Goal: Task Accomplishment & Management: Manage account settings

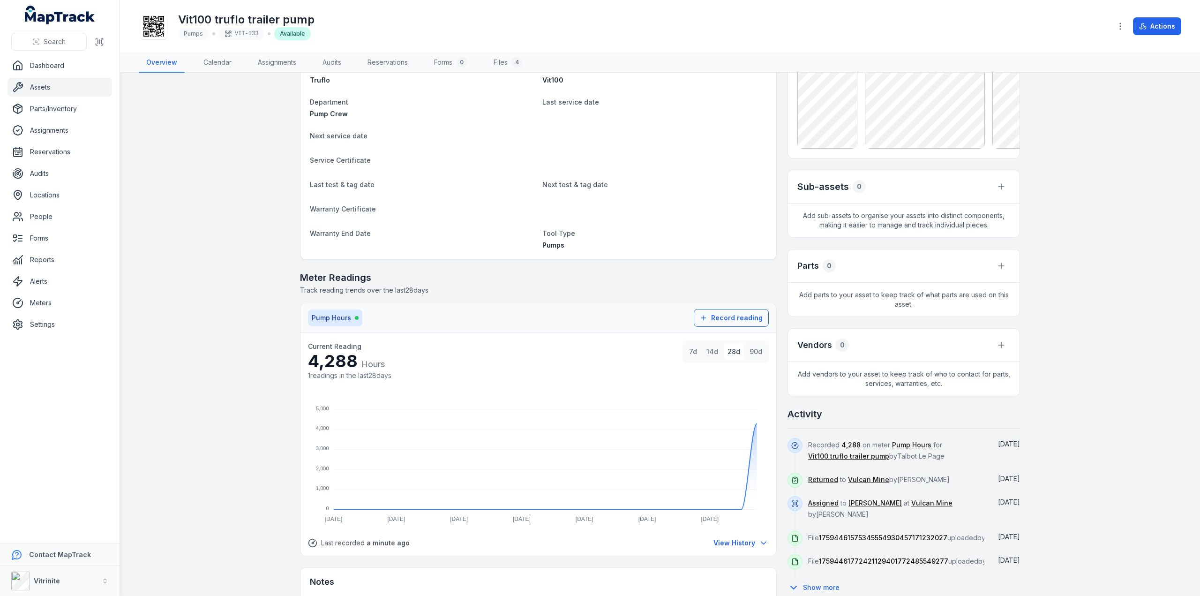
scroll to position [215, 0]
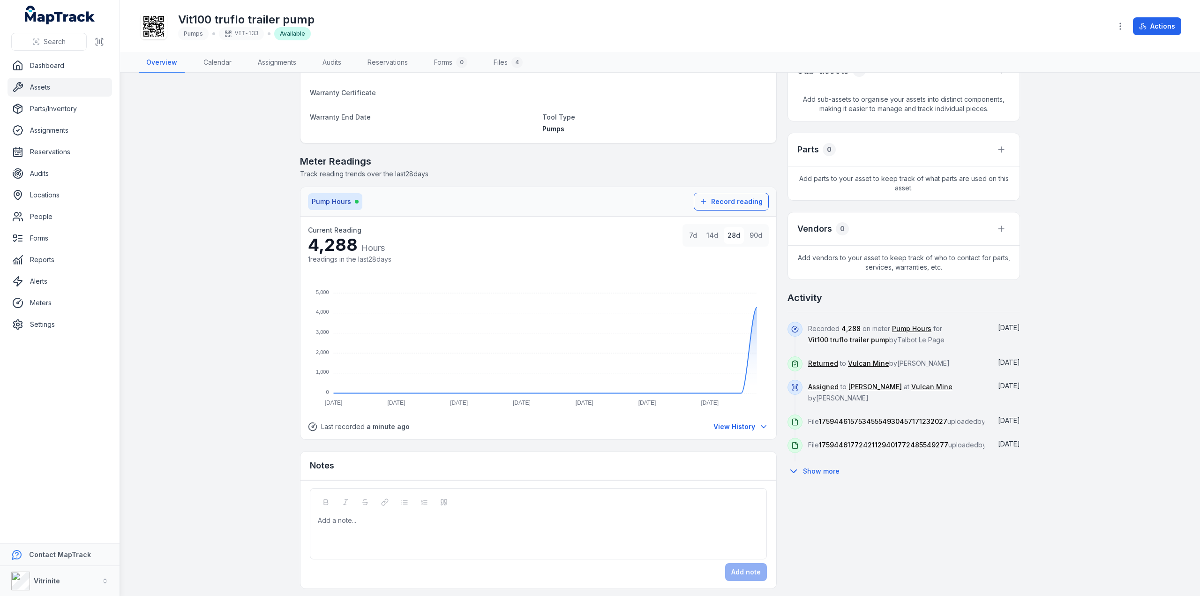
click at [337, 521] on div at bounding box center [538, 520] width 441 height 9
click at [331, 520] on div at bounding box center [538, 520] width 441 height 9
click at [400, 517] on span "**********" at bounding box center [469, 520] width 303 height 7
drag, startPoint x: 532, startPoint y: 517, endPoint x: 558, endPoint y: 557, distance: 47.3
click at [534, 520] on span "**********" at bounding box center [468, 520] width 301 height 7
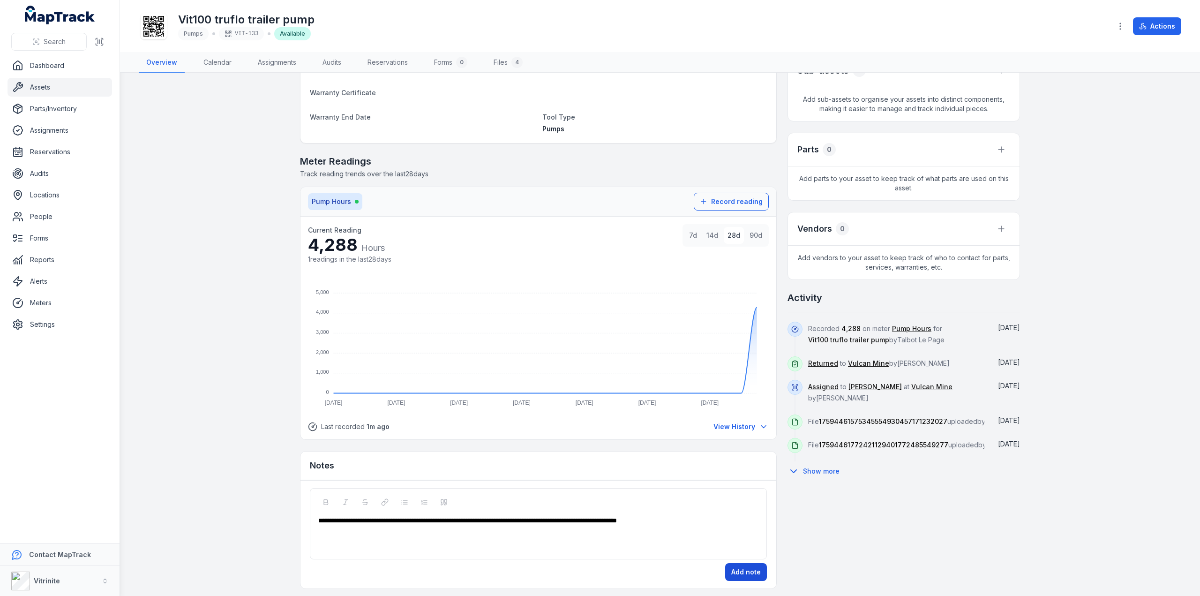
click at [739, 567] on button "Add note" at bounding box center [746, 572] width 42 height 18
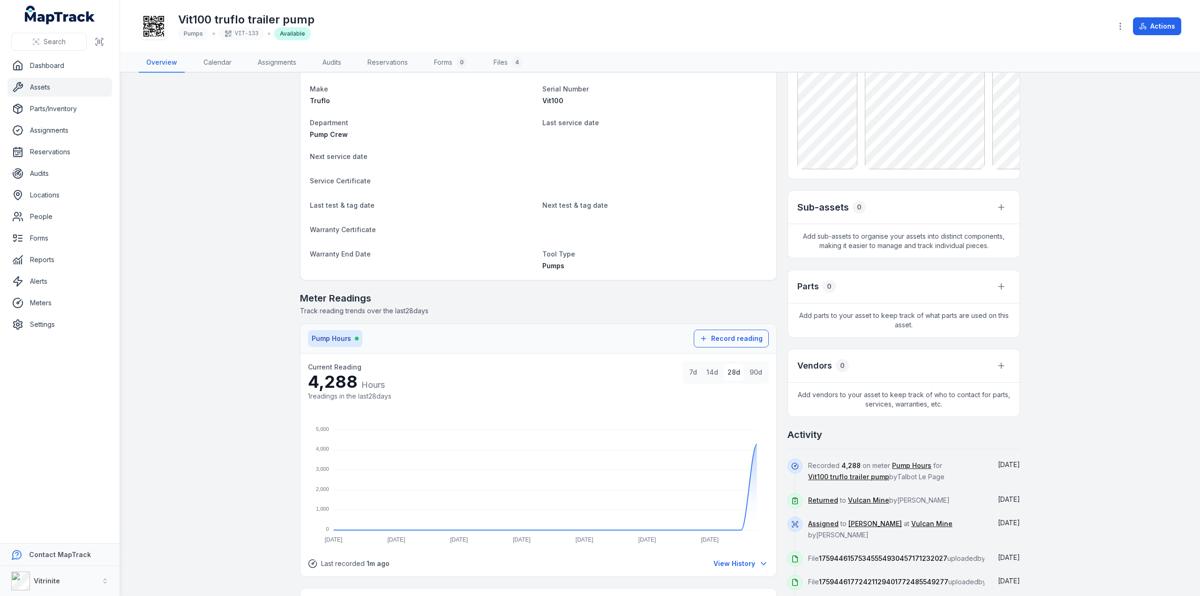
scroll to position [0, 0]
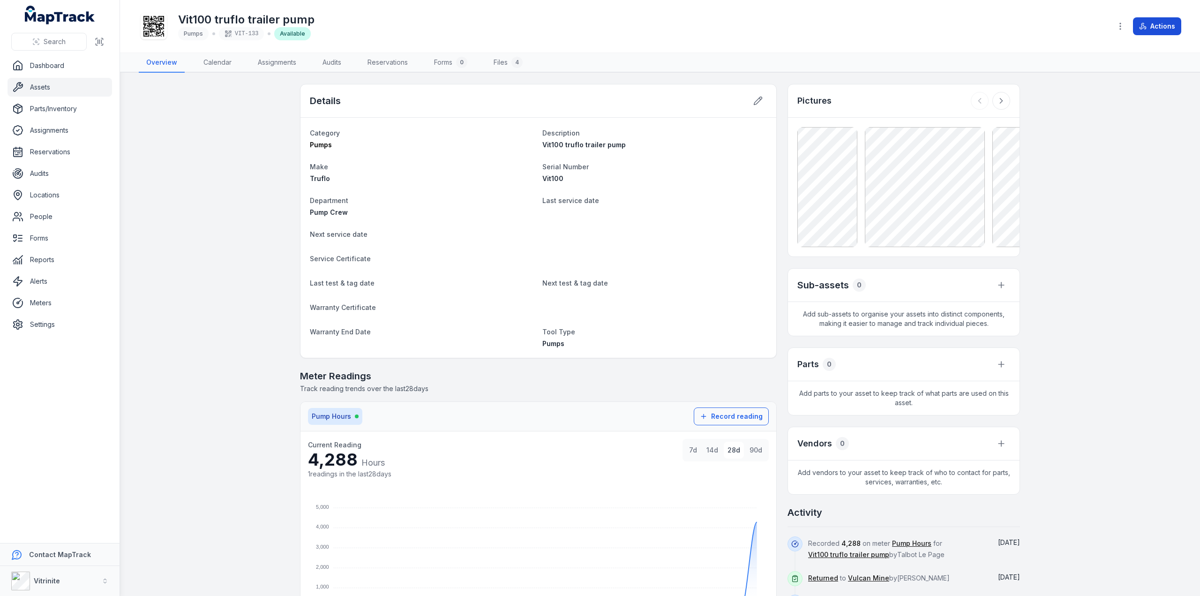
click at [1155, 23] on button "Actions" at bounding box center [1157, 26] width 48 height 18
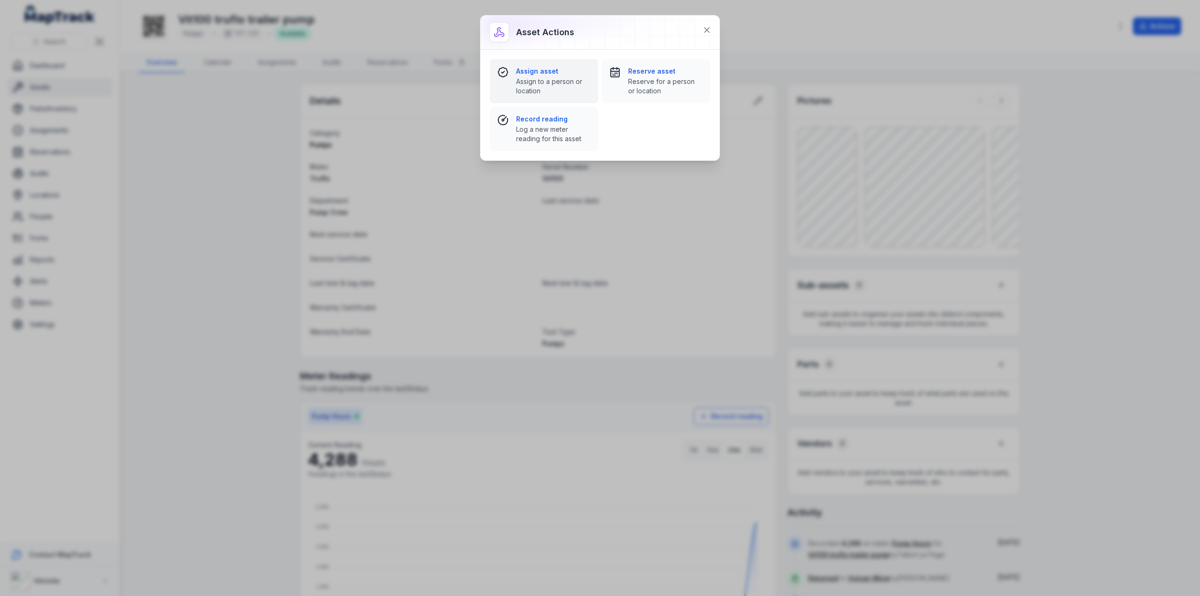
click at [527, 81] on span "Assign to a person or location" at bounding box center [553, 86] width 75 height 19
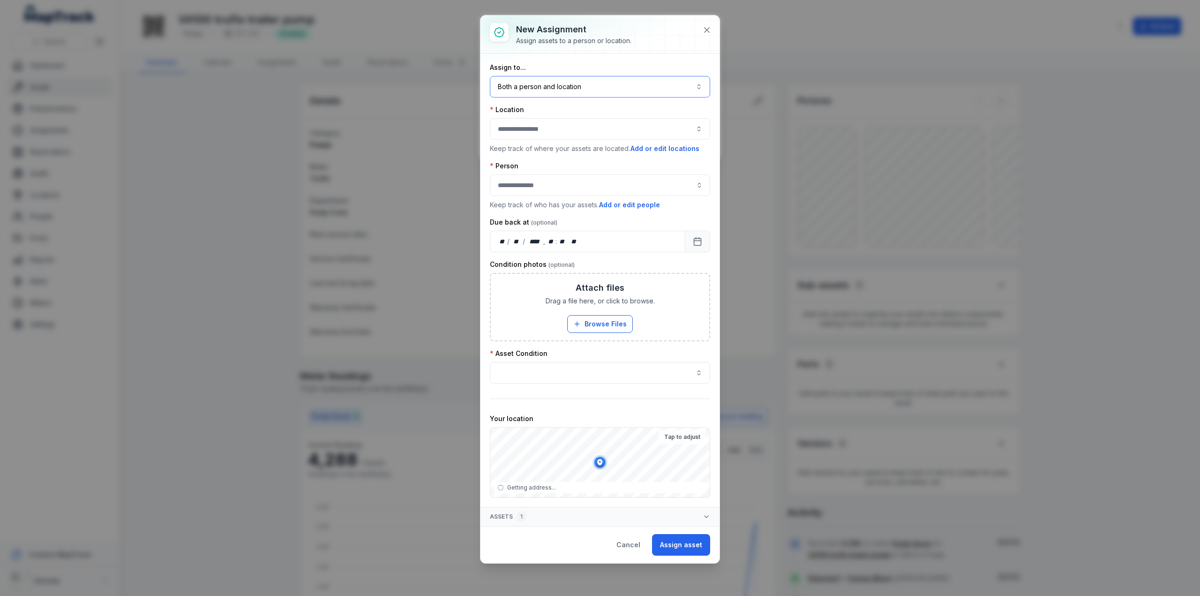
click at [554, 86] on button "Both a person and location ****" at bounding box center [600, 87] width 220 height 22
click at [532, 148] on span "A location" at bounding box center [526, 146] width 30 height 9
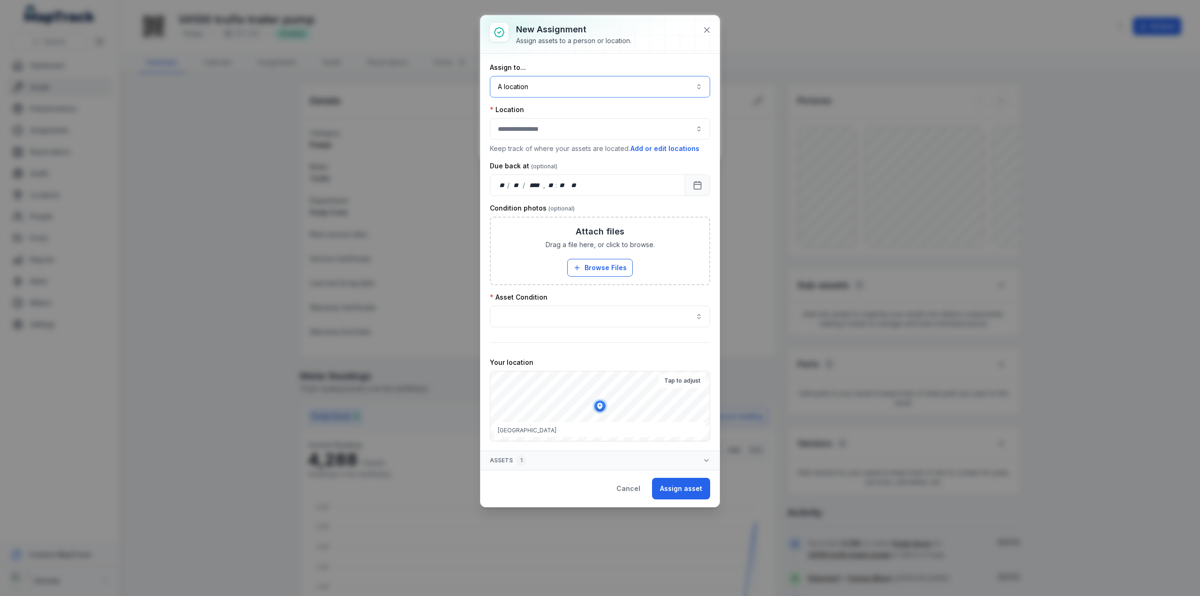
click at [531, 126] on div at bounding box center [600, 129] width 220 height 22
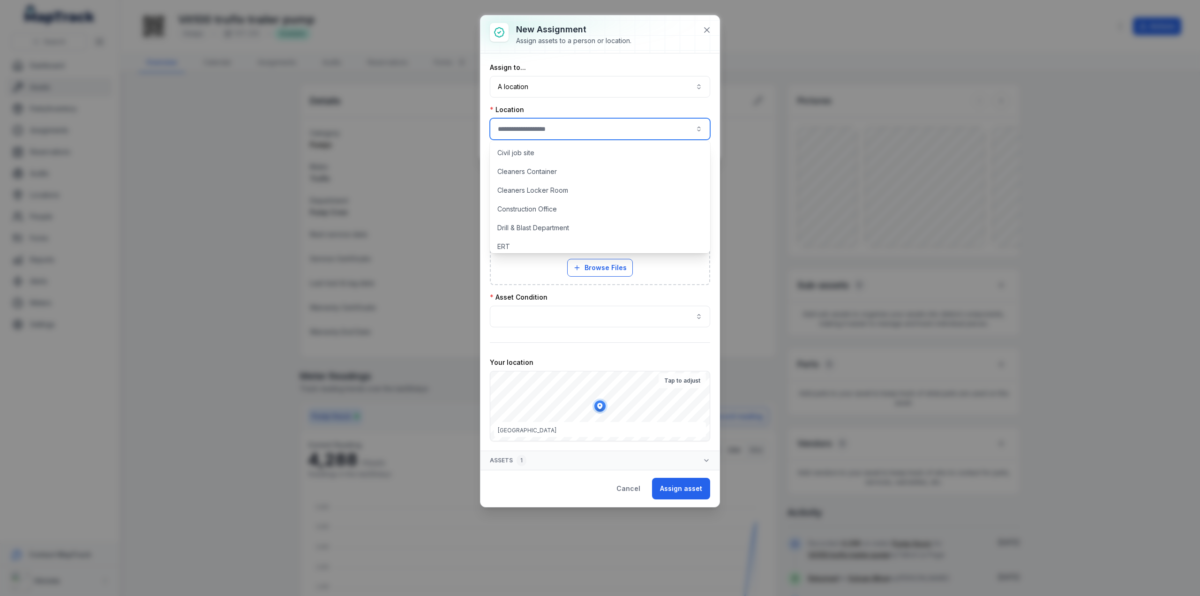
click at [553, 101] on div "**********" at bounding box center [600, 252] width 220 height 378
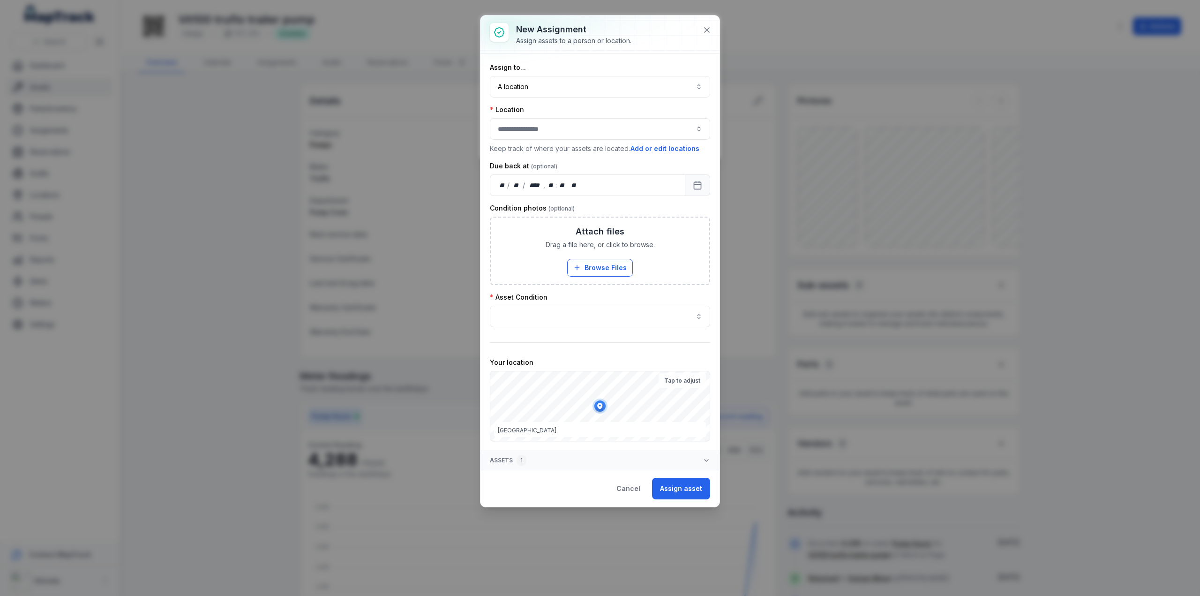
click at [585, 420] on div "Vulcan Mine Access, [GEOGRAPHIC_DATA], [GEOGRAPHIC_DATA] Tap to adjust" at bounding box center [600, 406] width 220 height 70
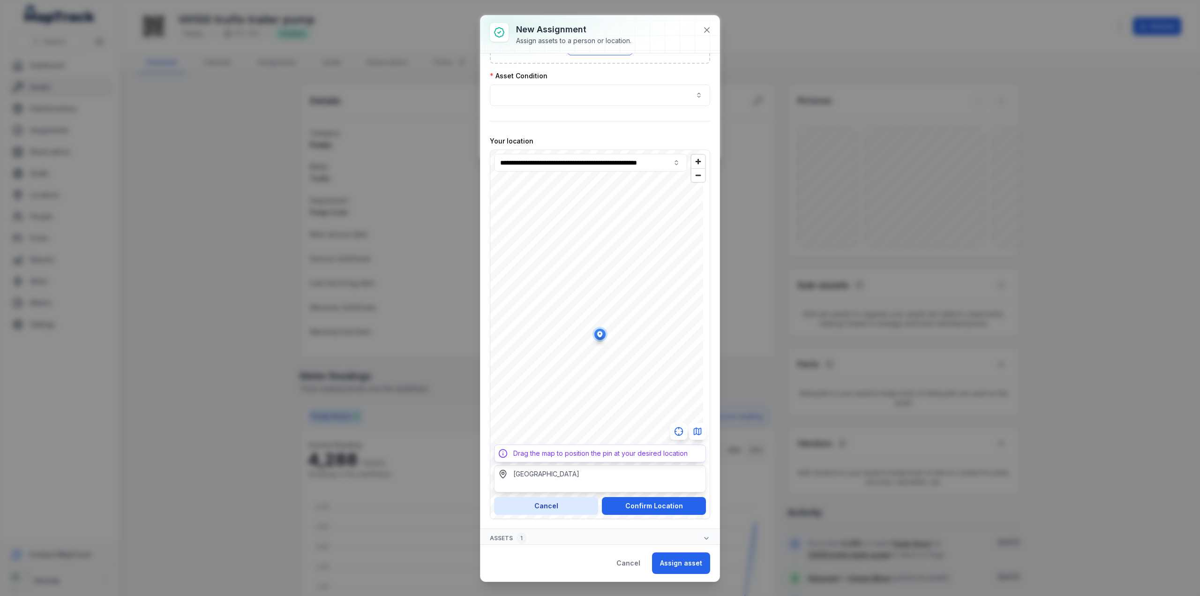
scroll to position [221, 0]
click at [655, 500] on button "Confirm Location" at bounding box center [654, 506] width 104 height 18
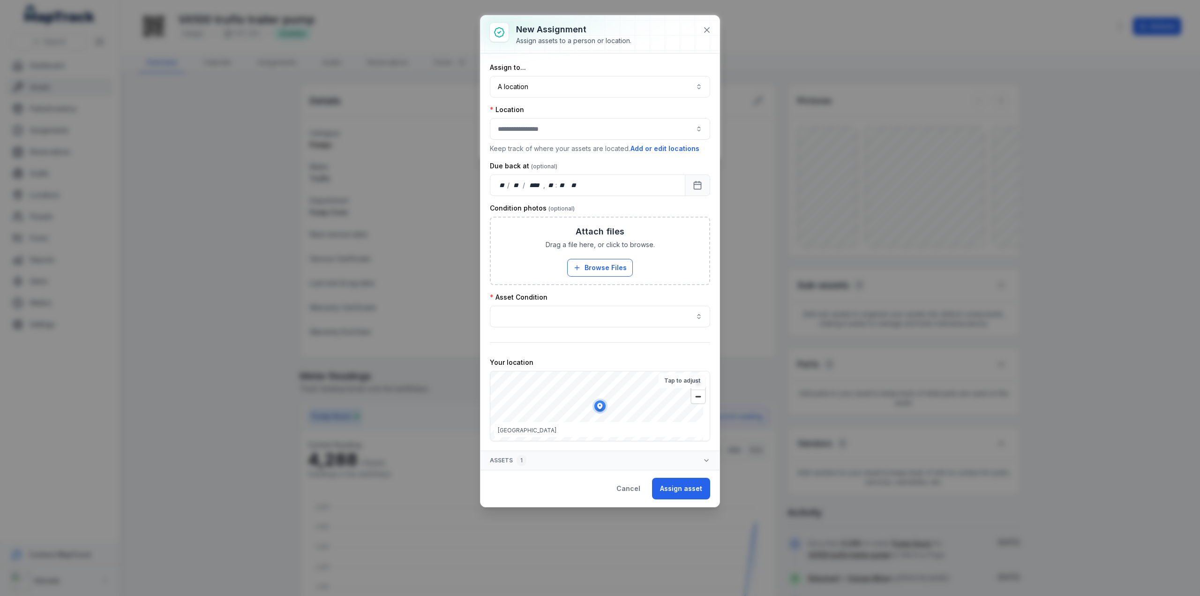
scroll to position [0, 0]
click at [539, 127] on div at bounding box center [600, 129] width 220 height 22
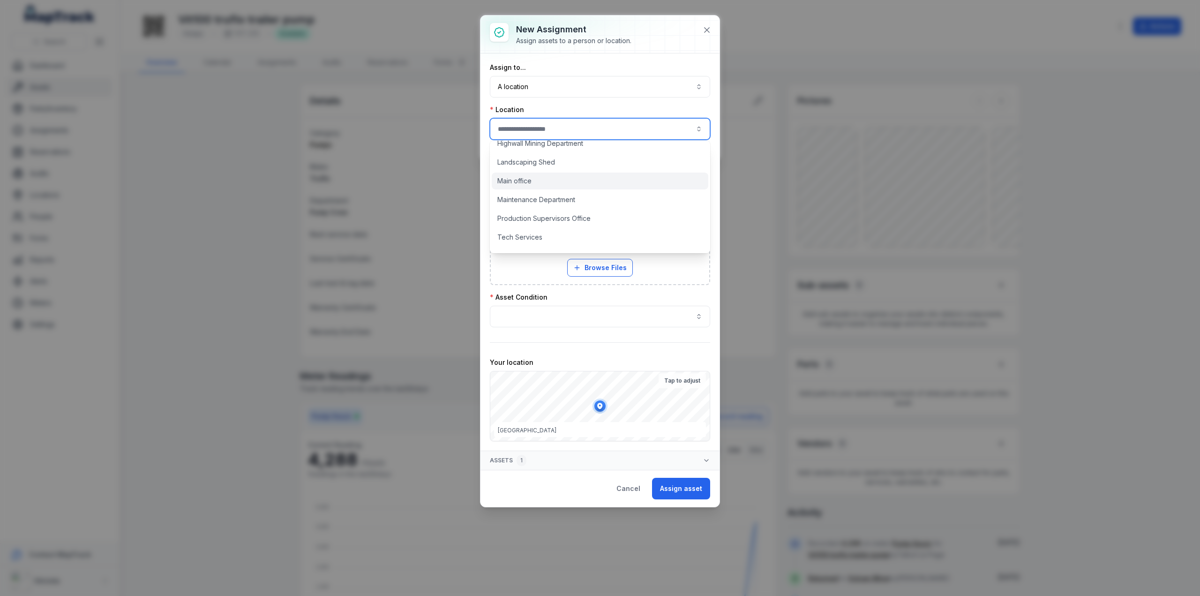
scroll to position [174, 0]
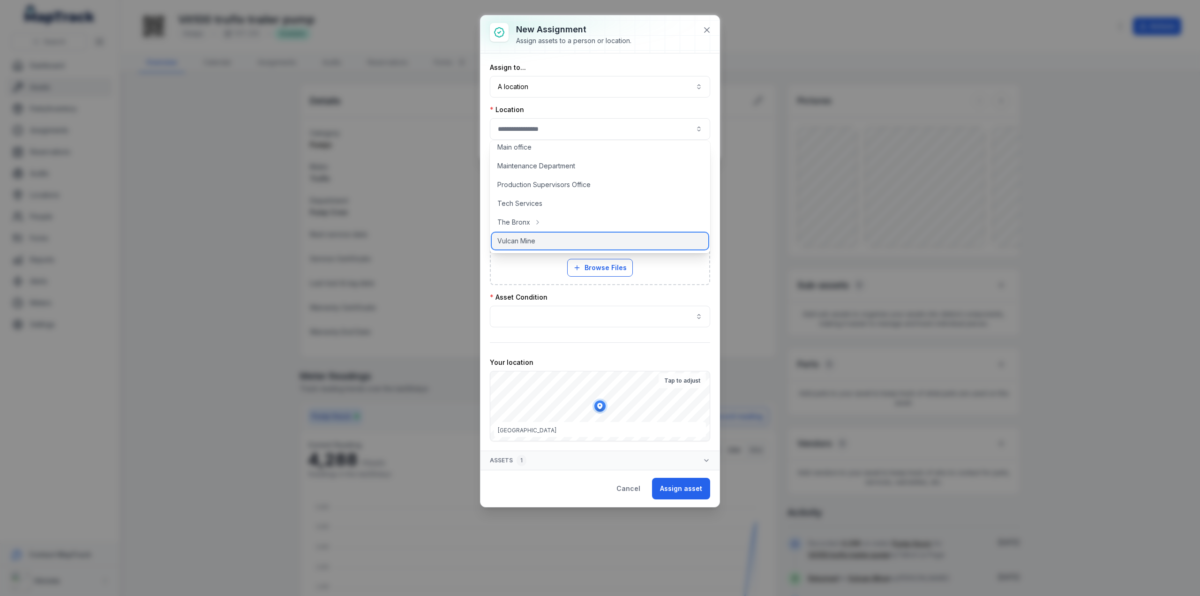
click at [511, 240] on span "Vulcan Mine" at bounding box center [517, 240] width 38 height 9
type input "**********"
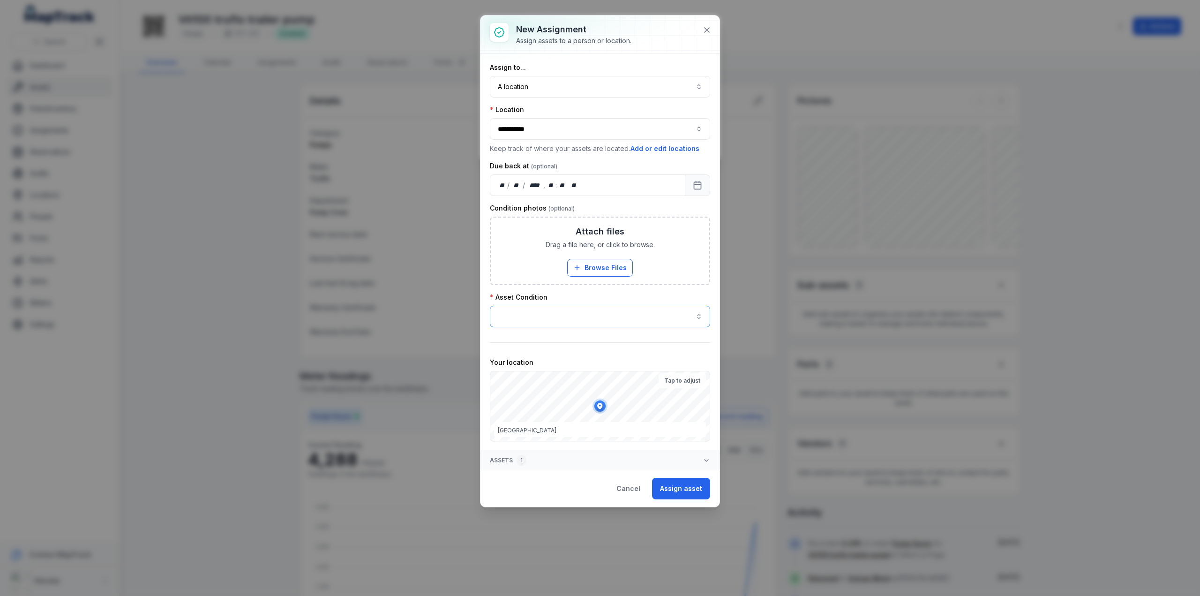
click at [543, 313] on button "button" at bounding box center [600, 317] width 220 height 22
click at [525, 375] on div "Poor" at bounding box center [600, 374] width 201 height 9
click at [656, 146] on button "Add or edit locations" at bounding box center [665, 148] width 70 height 10
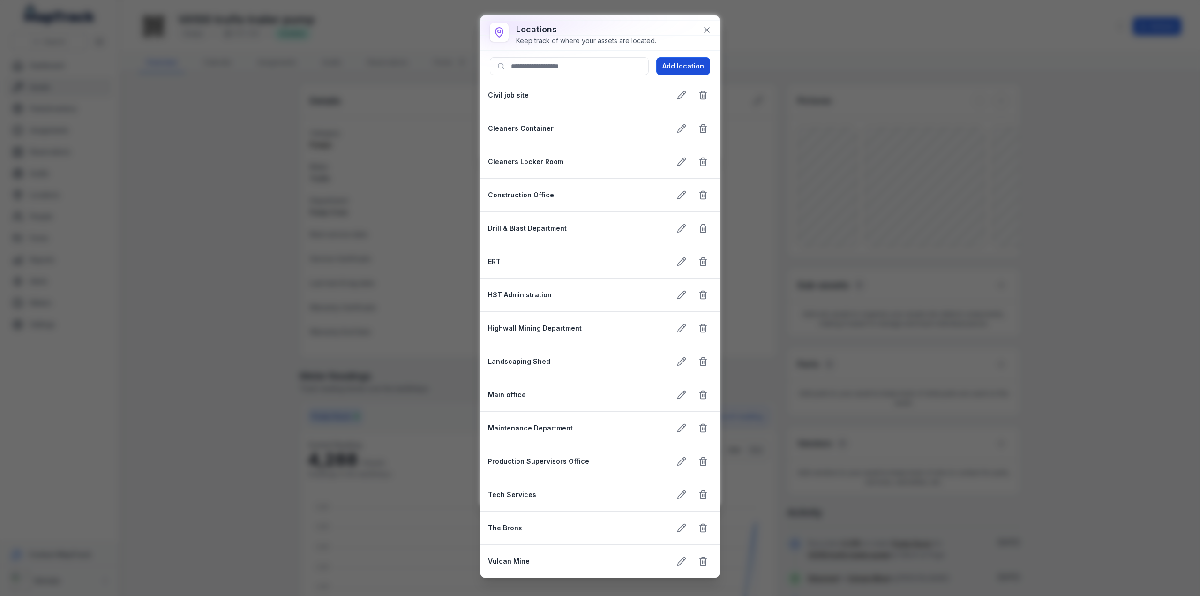
click at [681, 64] on button "Add location" at bounding box center [684, 66] width 54 height 18
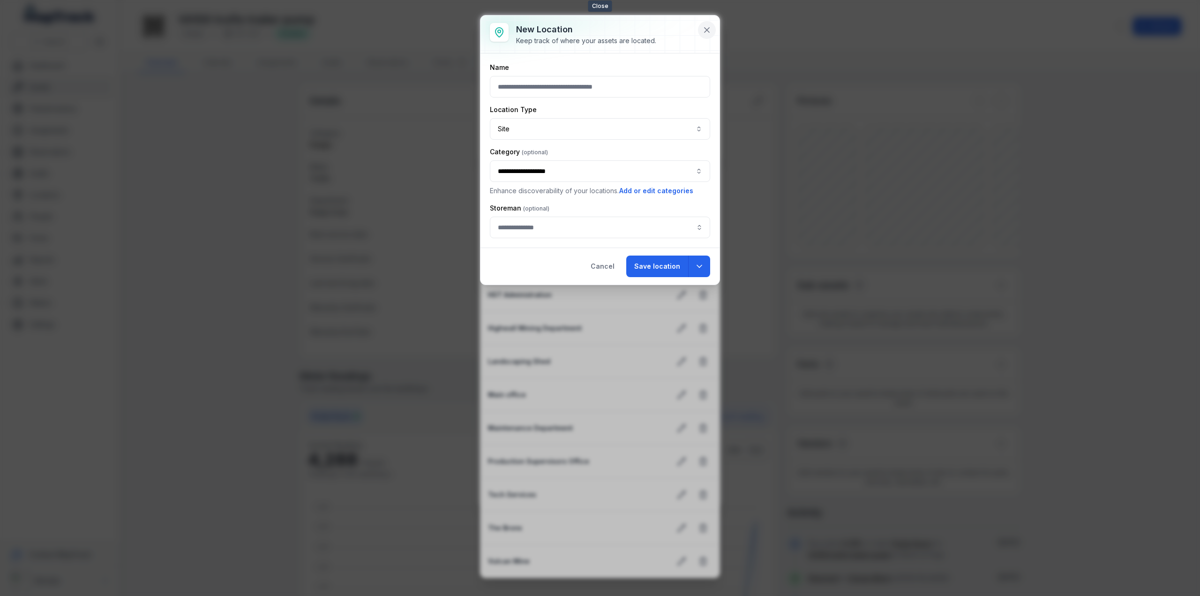
click at [703, 32] on icon at bounding box center [706, 29] width 9 height 9
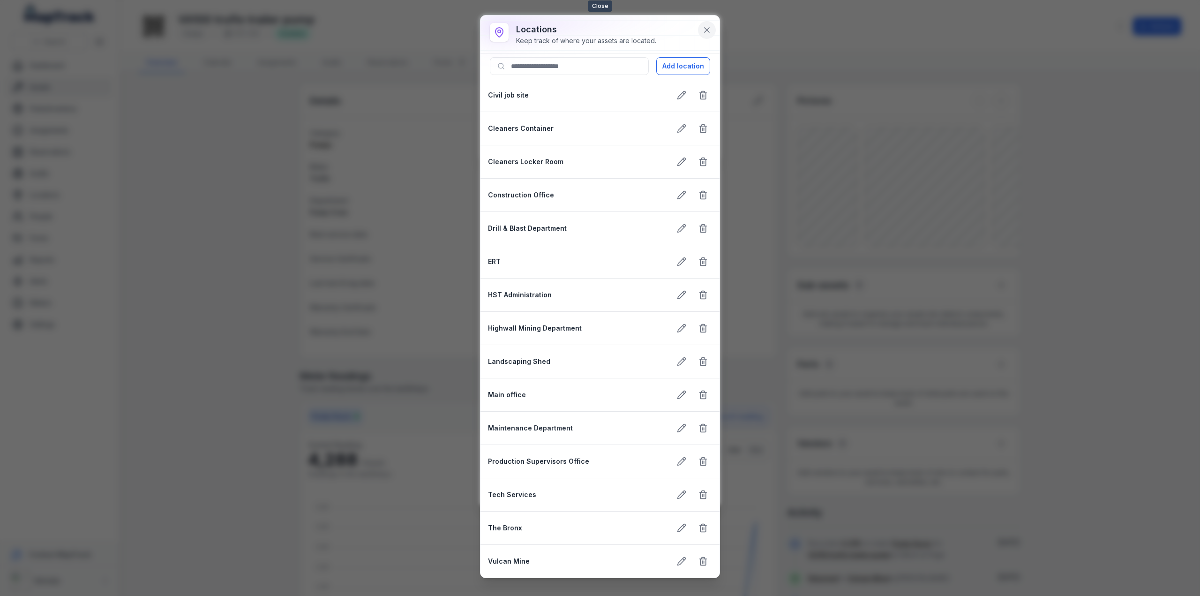
click at [702, 30] on button at bounding box center [707, 30] width 18 height 18
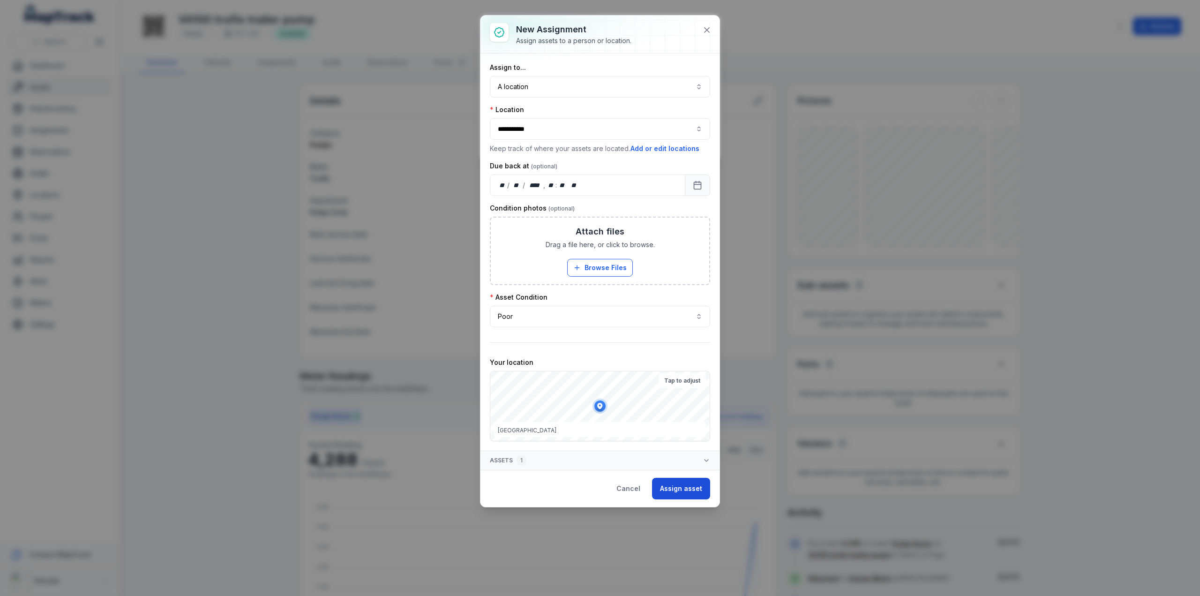
click at [679, 484] on button "Assign asset" at bounding box center [681, 489] width 58 height 22
